Goal: Manage account settings

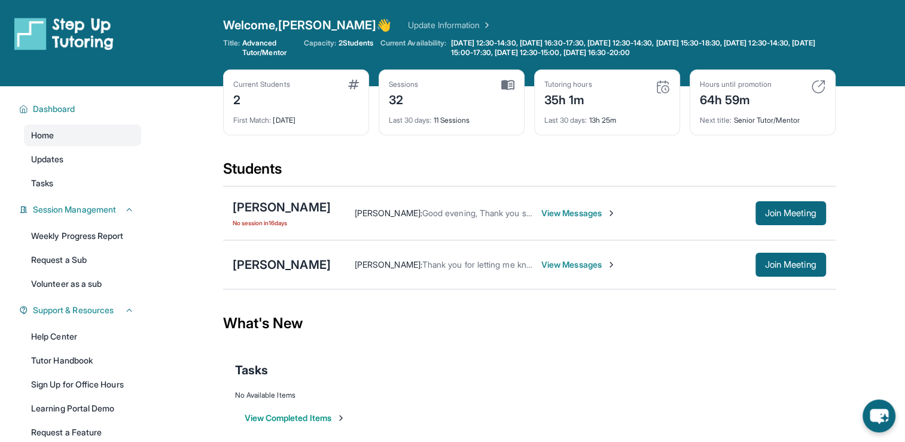
click at [528, 27] on div "Welcome, Isabella 👋 Update Information" at bounding box center [529, 25] width 613 height 17
